Goal: Transaction & Acquisition: Purchase product/service

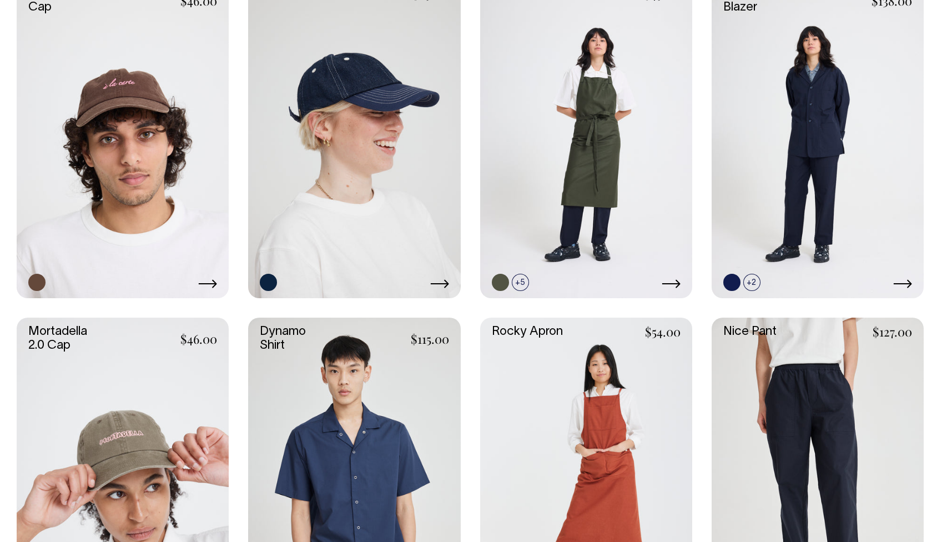
scroll to position [699, 0]
click at [160, 435] on link at bounding box center [123, 476] width 212 height 318
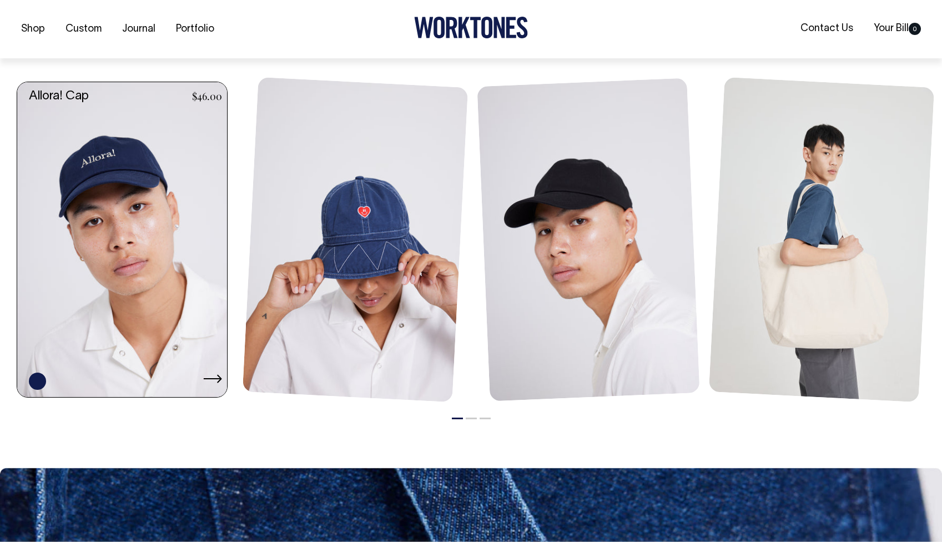
click at [176, 234] on link at bounding box center [125, 239] width 216 height 315
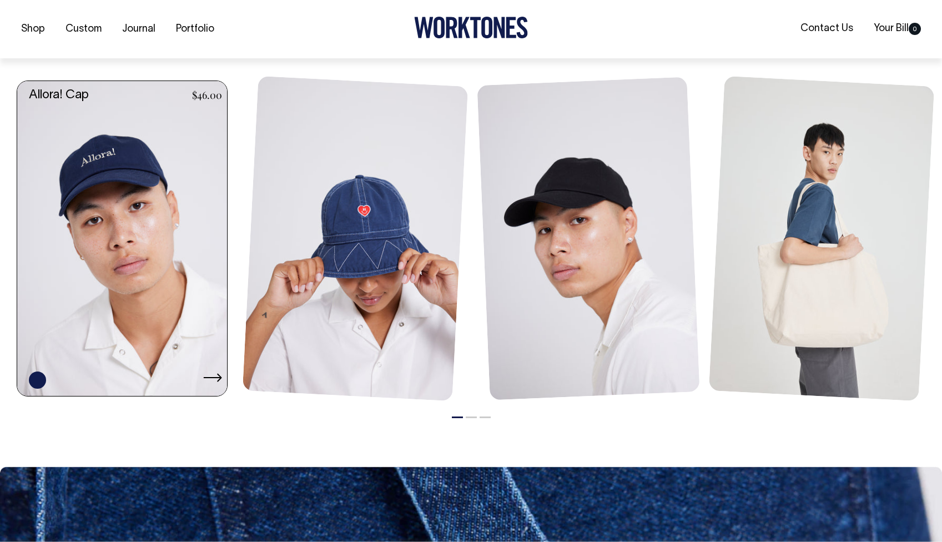
scroll to position [815, 0]
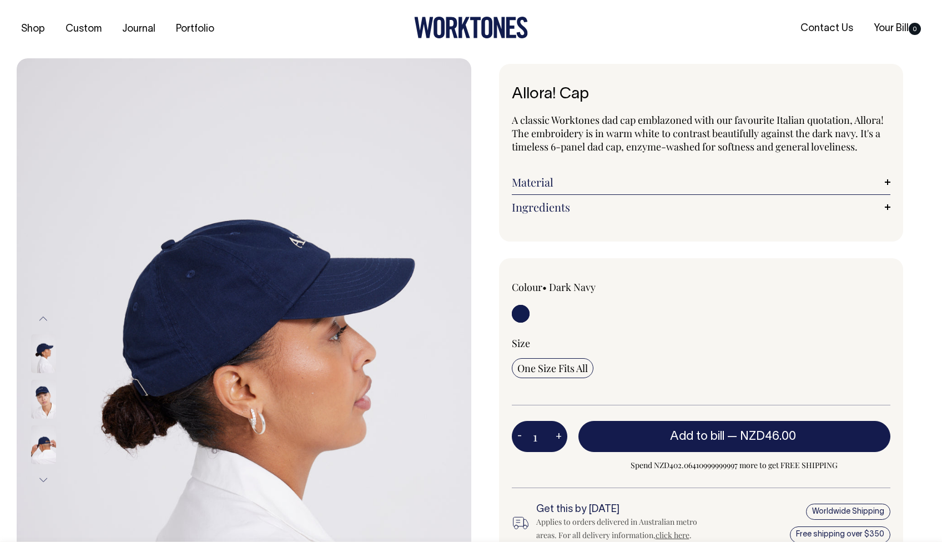
click at [52, 404] on img at bounding box center [43, 399] width 25 height 39
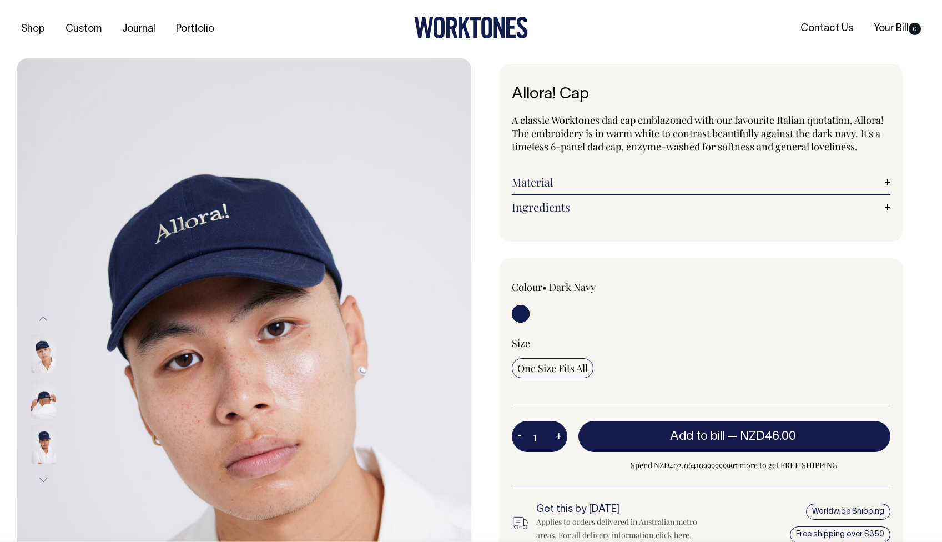
click at [46, 347] on img at bounding box center [43, 353] width 25 height 39
click at [42, 451] on img at bounding box center [43, 444] width 25 height 39
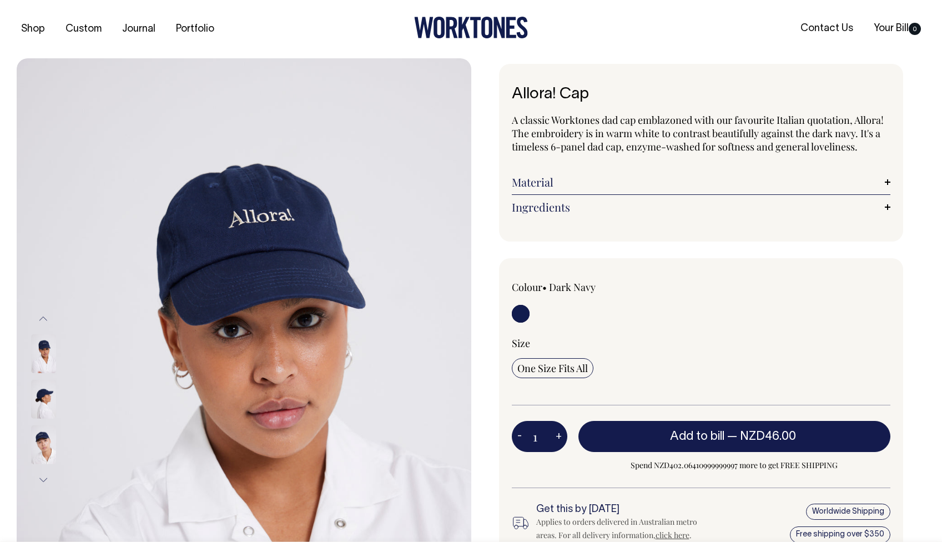
click at [47, 390] on img at bounding box center [43, 399] width 25 height 39
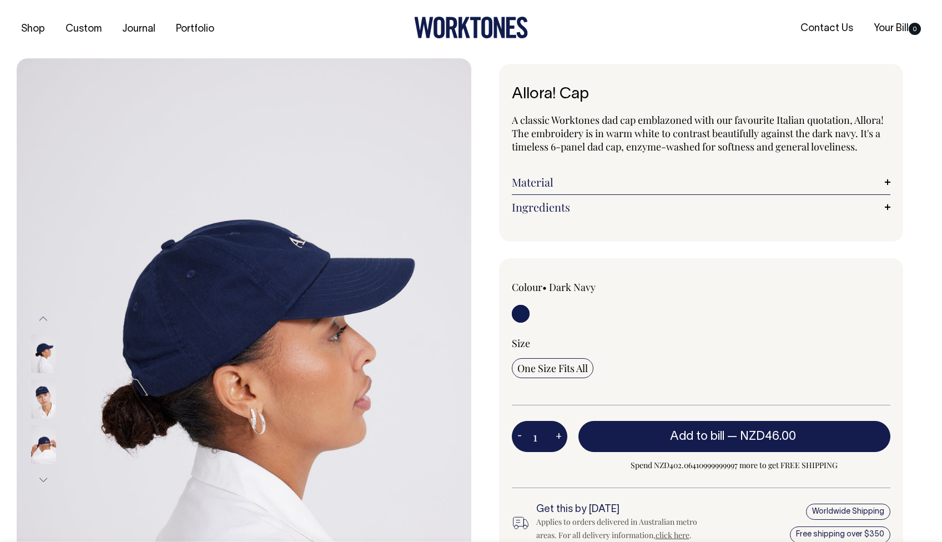
click at [43, 349] on img at bounding box center [43, 353] width 25 height 39
click at [46, 404] on img at bounding box center [43, 399] width 25 height 39
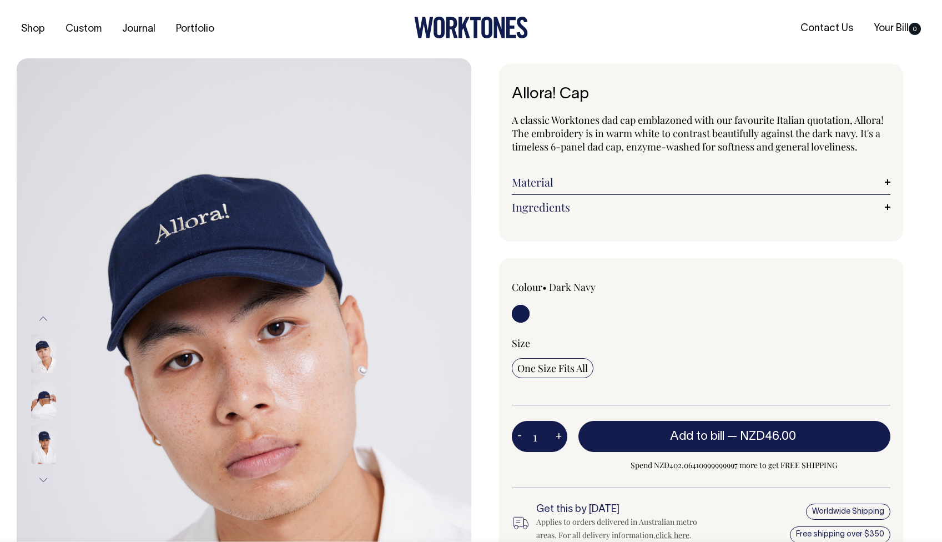
drag, startPoint x: 642, startPoint y: 146, endPoint x: 737, endPoint y: 148, distance: 95.5
click at [737, 148] on p "A classic Worktones dad cap emblazoned with our favourite Italian quotation, Al…" at bounding box center [701, 133] width 379 height 40
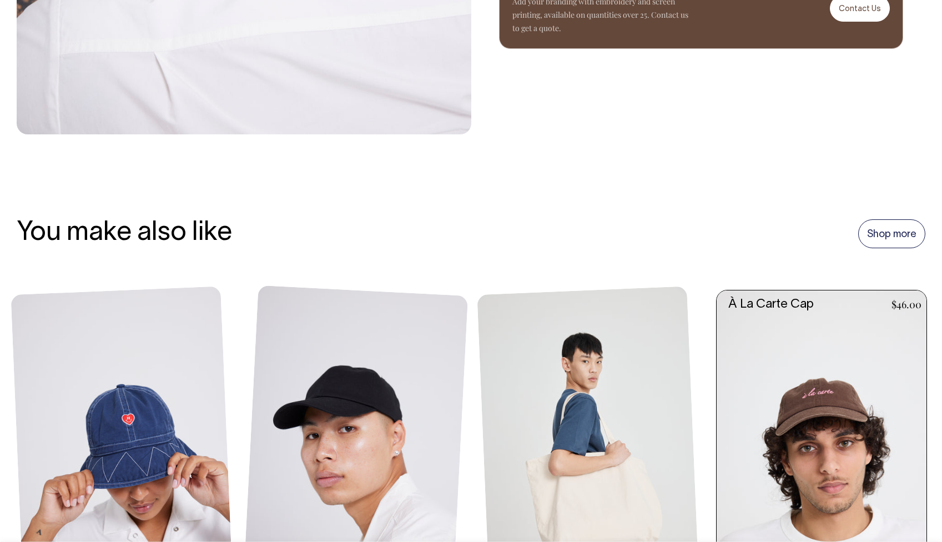
click at [784, 413] on link at bounding box center [825, 447] width 216 height 315
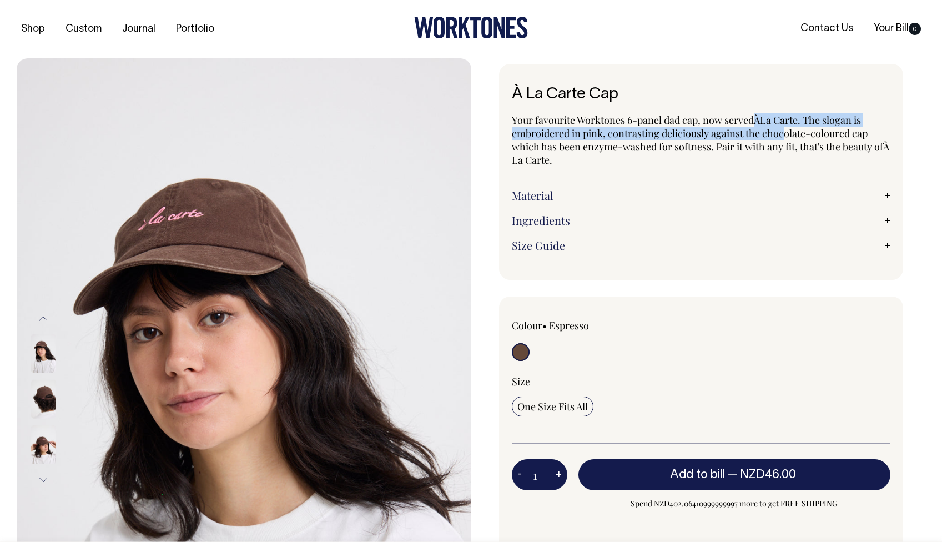
drag, startPoint x: 753, startPoint y: 119, endPoint x: 783, endPoint y: 127, distance: 31.1
click at [783, 127] on p "Your favourite Worktones 6-panel dad cap, now served À La Carte. The slogan is …" at bounding box center [701, 139] width 379 height 53
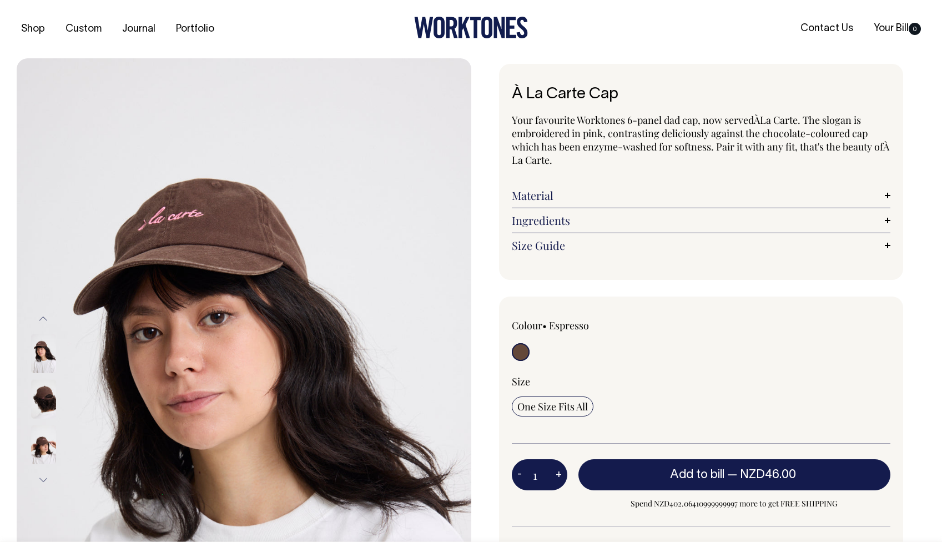
click at [781, 140] on span "nzyme-washed for softness. Pair it with any fit, that's the beauty of À La Cart…" at bounding box center [700, 153] width 377 height 27
click at [38, 457] on img at bounding box center [43, 444] width 25 height 39
click at [44, 401] on img at bounding box center [43, 399] width 25 height 39
click at [43, 451] on img at bounding box center [43, 444] width 25 height 39
click at [45, 396] on img at bounding box center [43, 399] width 25 height 39
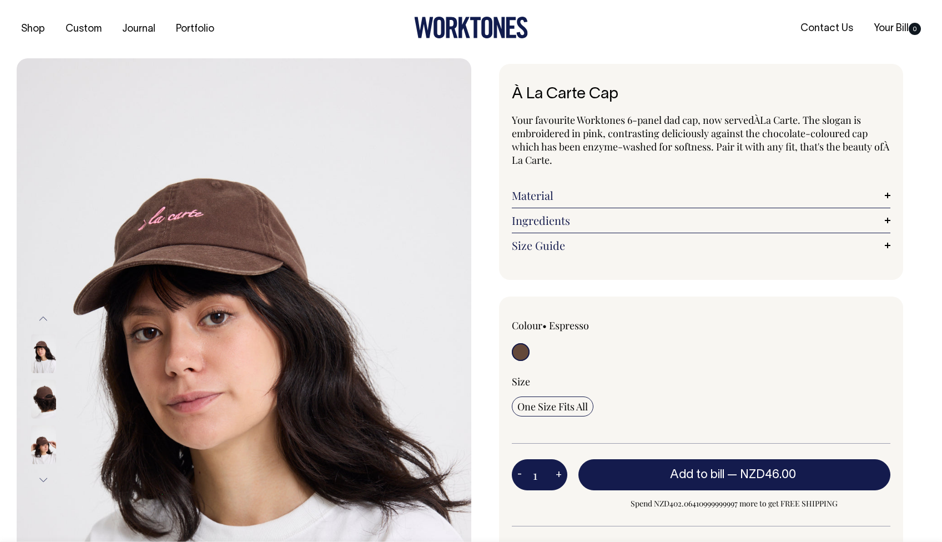
click at [41, 398] on img at bounding box center [43, 399] width 25 height 39
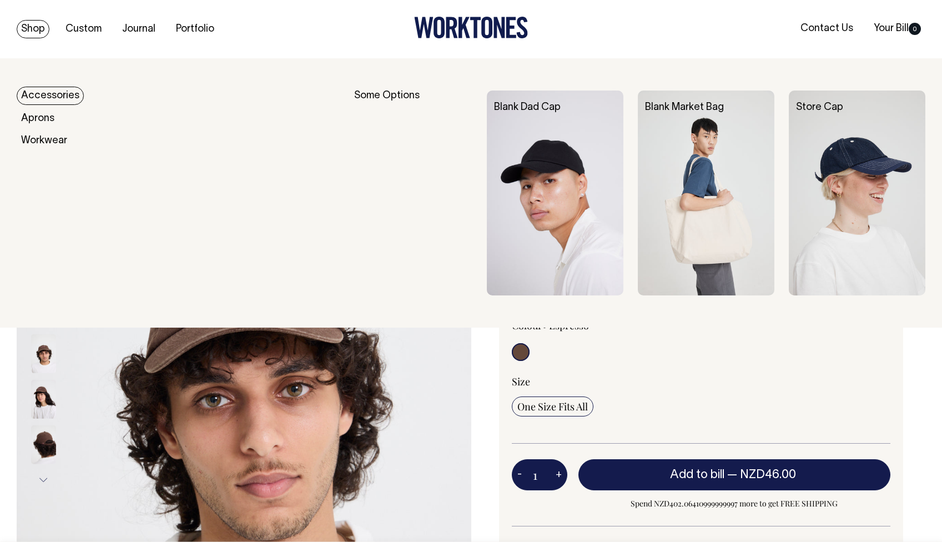
click at [35, 26] on link "Shop" at bounding box center [33, 29] width 33 height 18
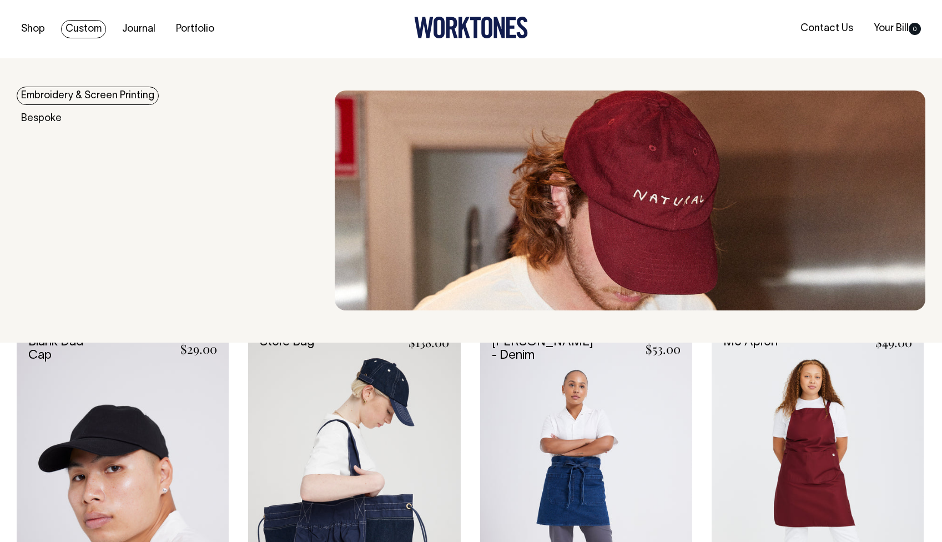
click at [674, 218] on img at bounding box center [630, 200] width 591 height 220
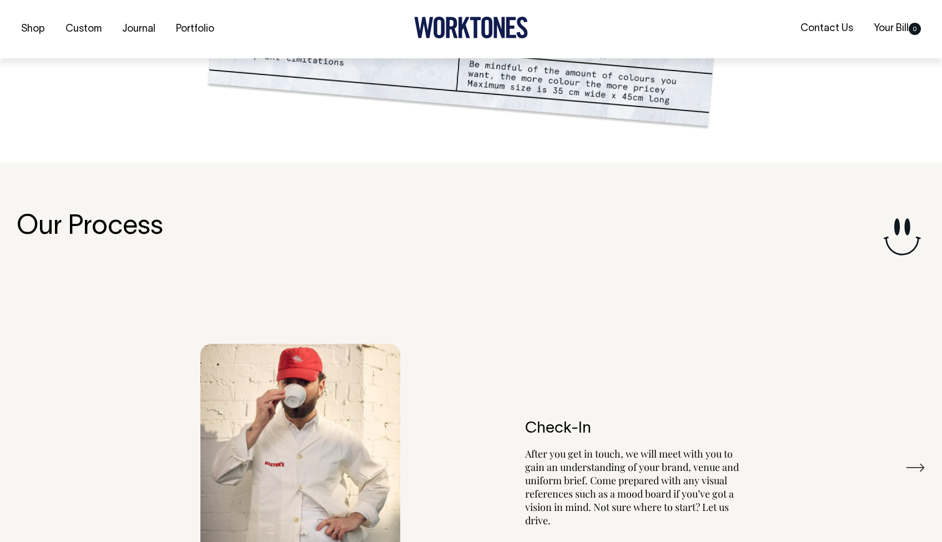
scroll to position [1209, 0]
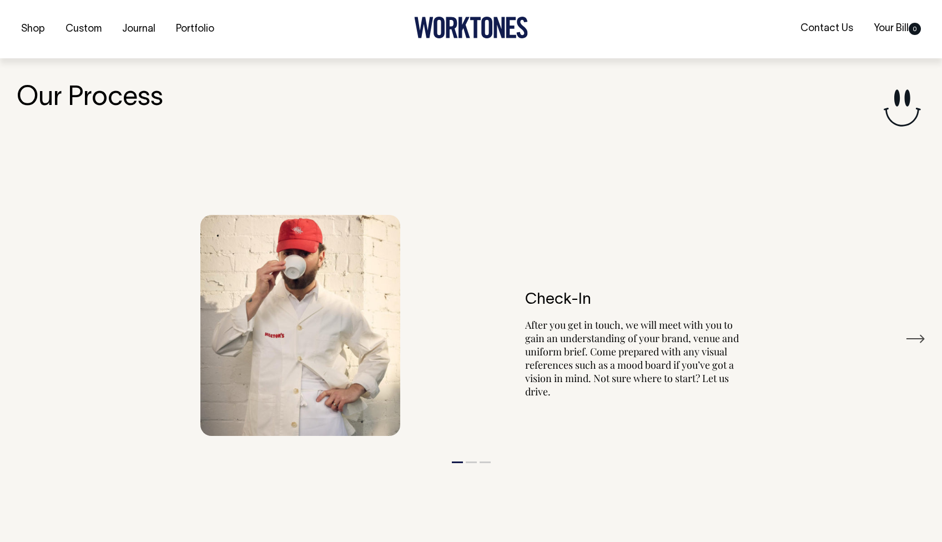
click at [315, 290] on img at bounding box center [300, 325] width 200 height 221
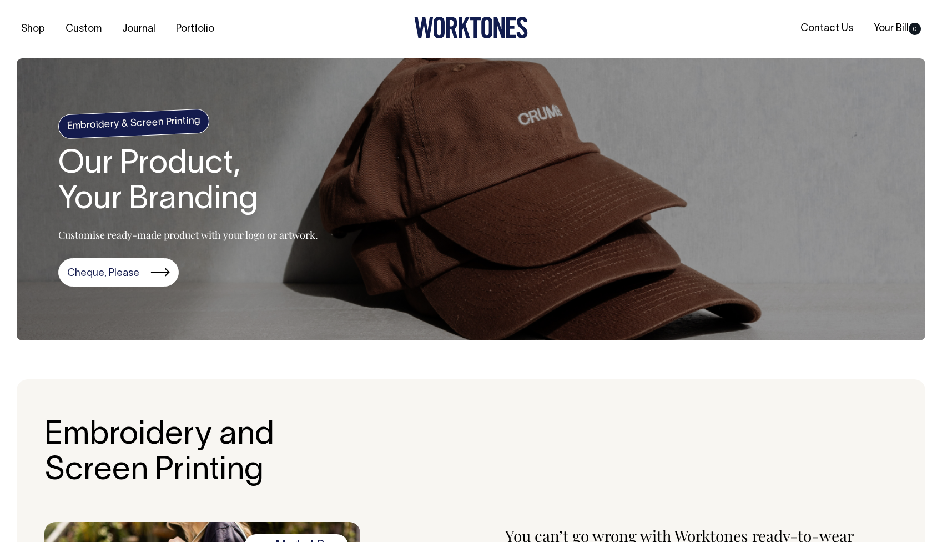
scroll to position [0, 0]
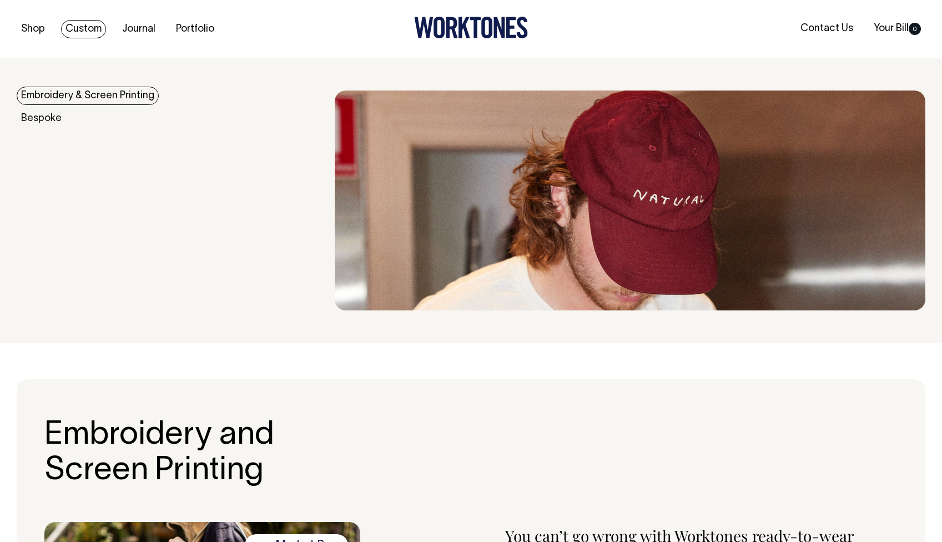
click at [56, 95] on link "Embroidery & Screen Printing" at bounding box center [88, 96] width 142 height 18
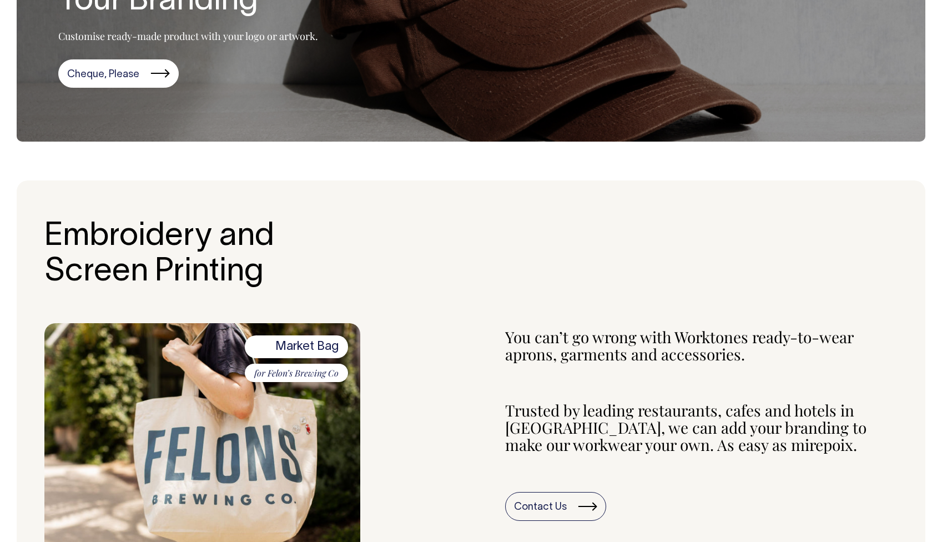
scroll to position [198, 0]
click at [250, 464] on img at bounding box center [202, 457] width 316 height 267
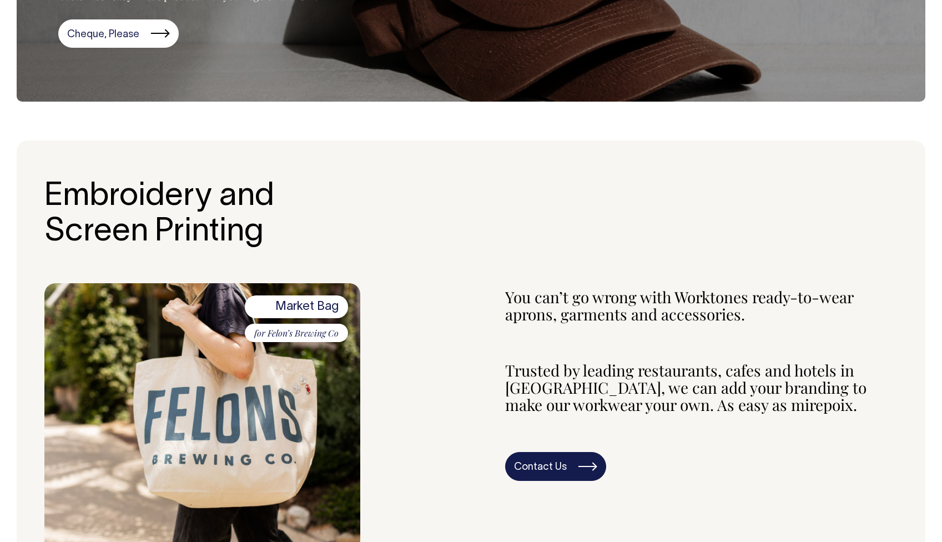
click at [542, 458] on link "Contact Us" at bounding box center [555, 466] width 101 height 29
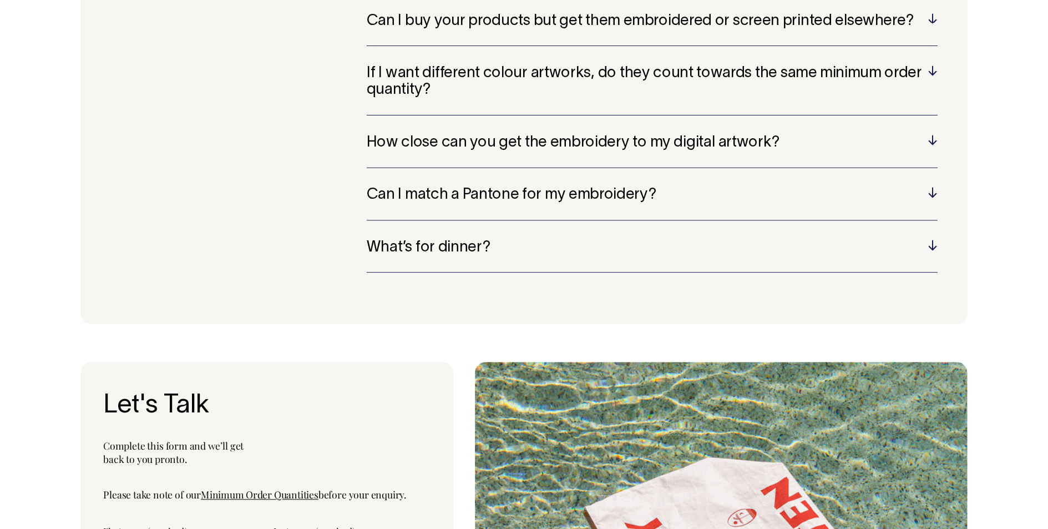
scroll to position [1267, 0]
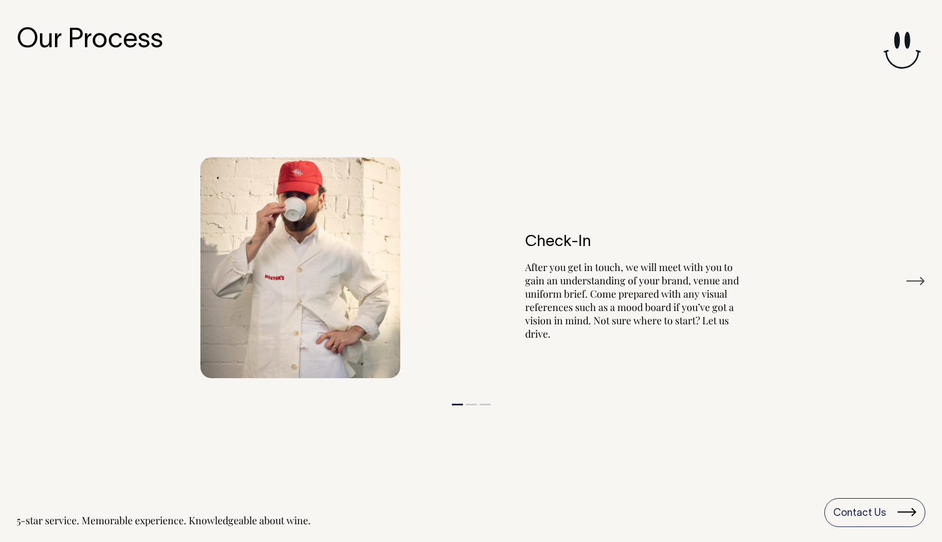
click at [890, 51] on icon at bounding box center [902, 50] width 47 height 49
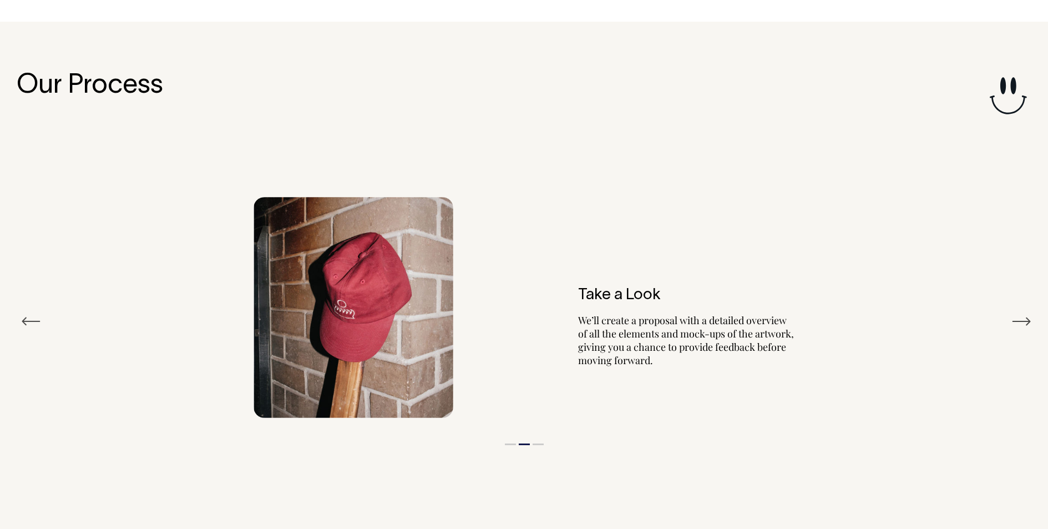
click at [33, 319] on button "Previous" at bounding box center [31, 321] width 20 height 17
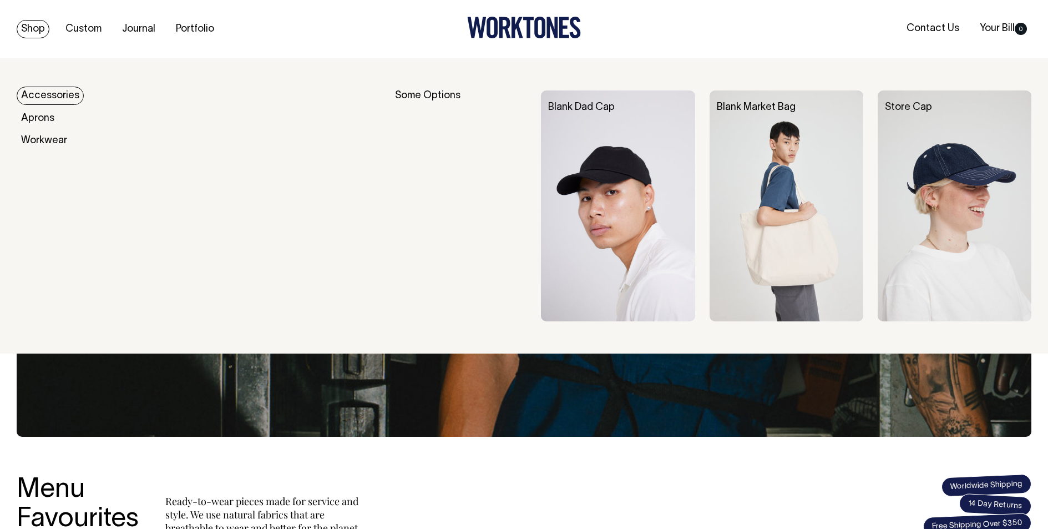
click at [639, 169] on img at bounding box center [618, 205] width 154 height 231
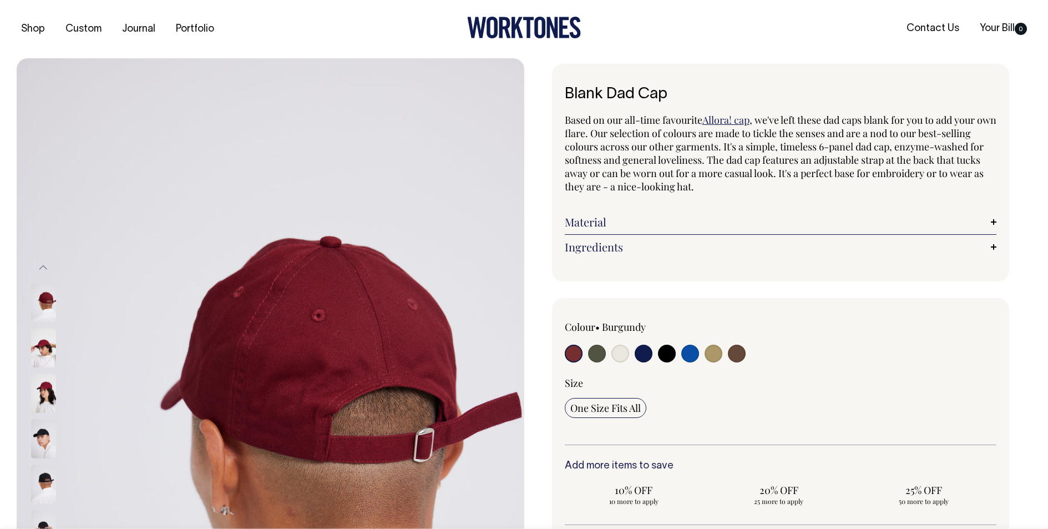
click at [41, 410] on img at bounding box center [43, 393] width 25 height 39
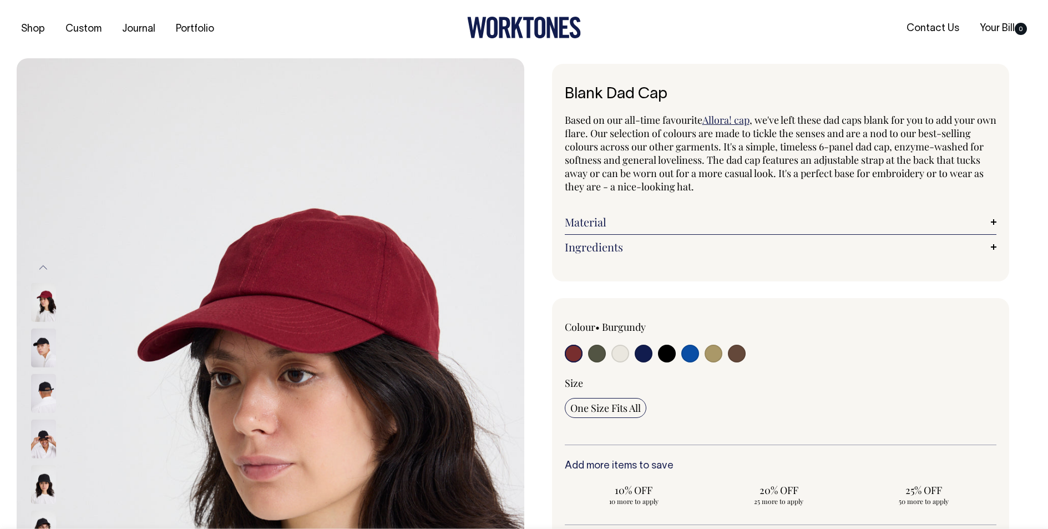
click at [39, 474] on img at bounding box center [43, 484] width 25 height 39
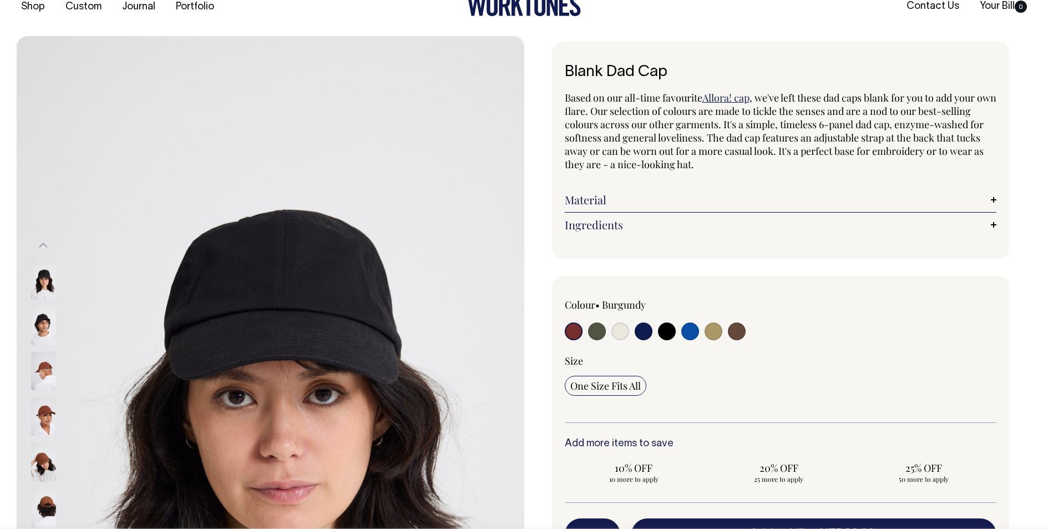
scroll to position [44, 0]
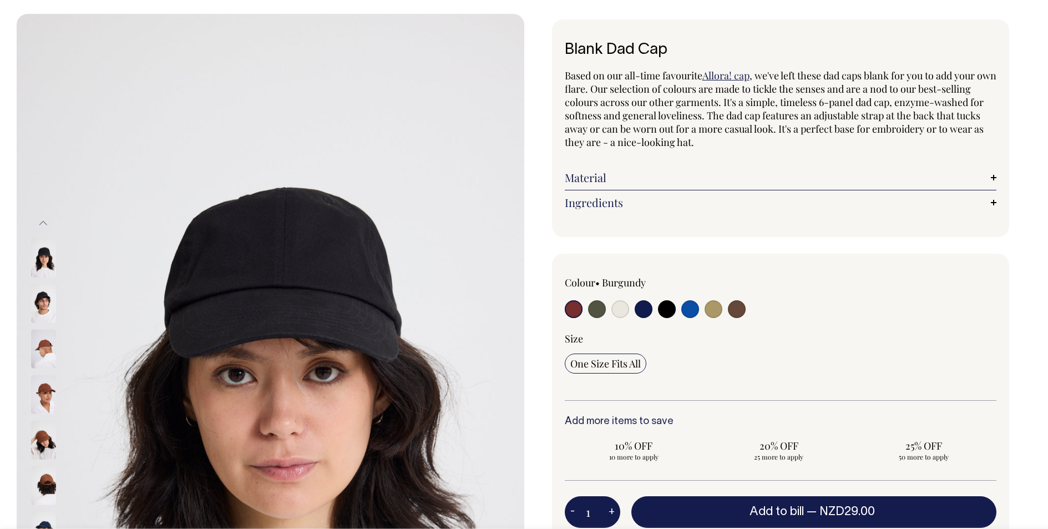
click at [43, 456] on img at bounding box center [43, 440] width 25 height 39
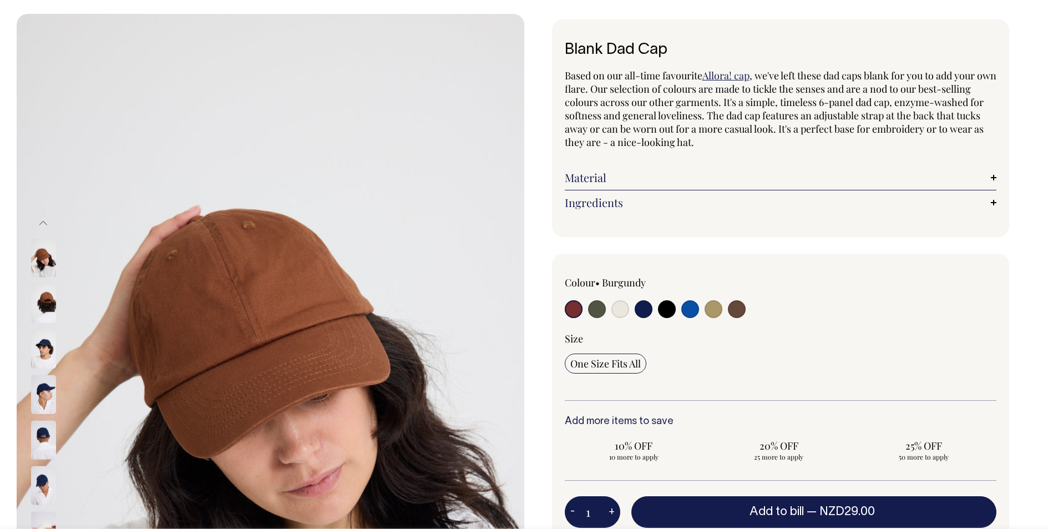
click at [34, 441] on img at bounding box center [43, 440] width 25 height 39
